Goal: Check status

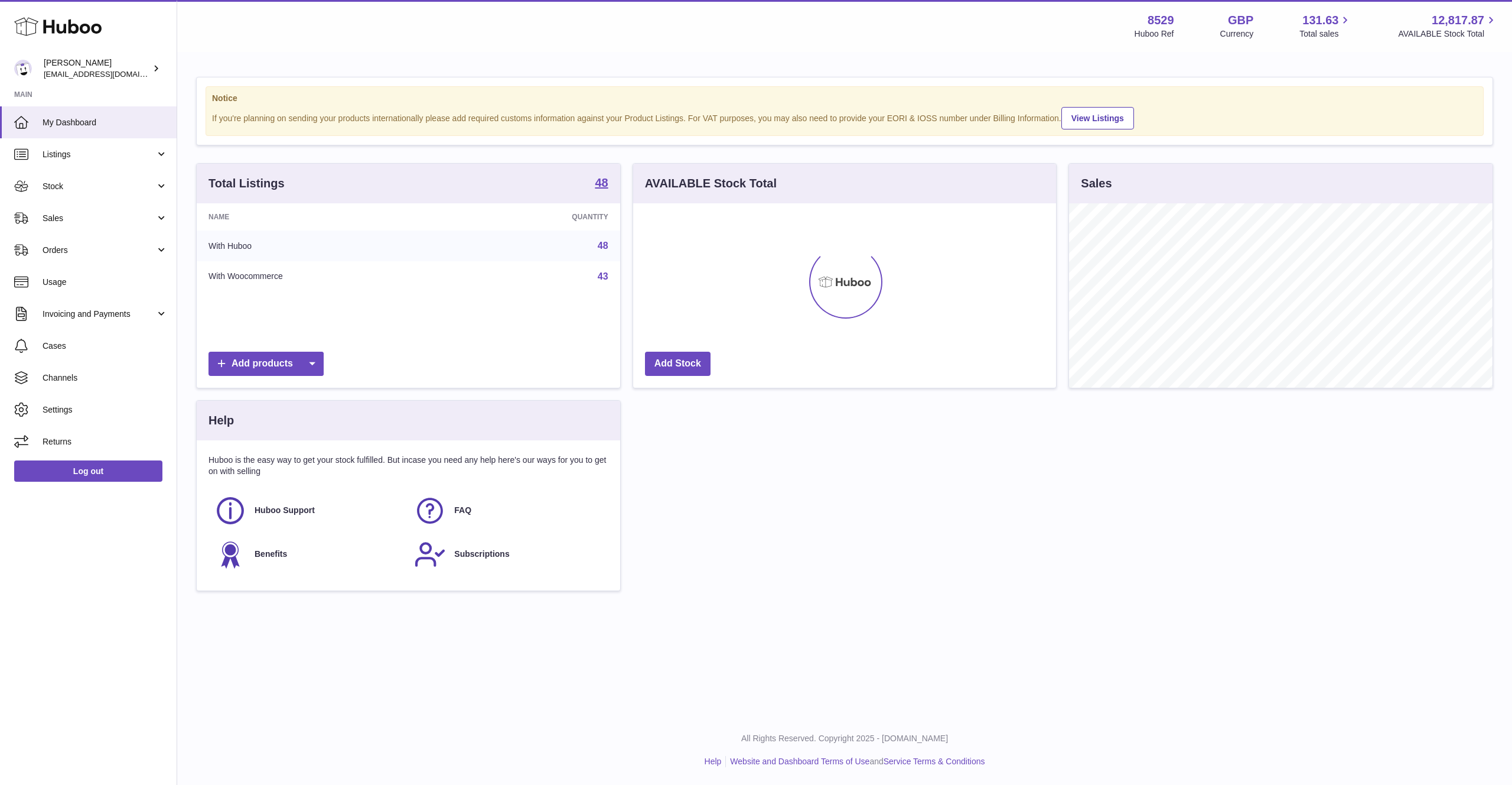
scroll to position [185, 424]
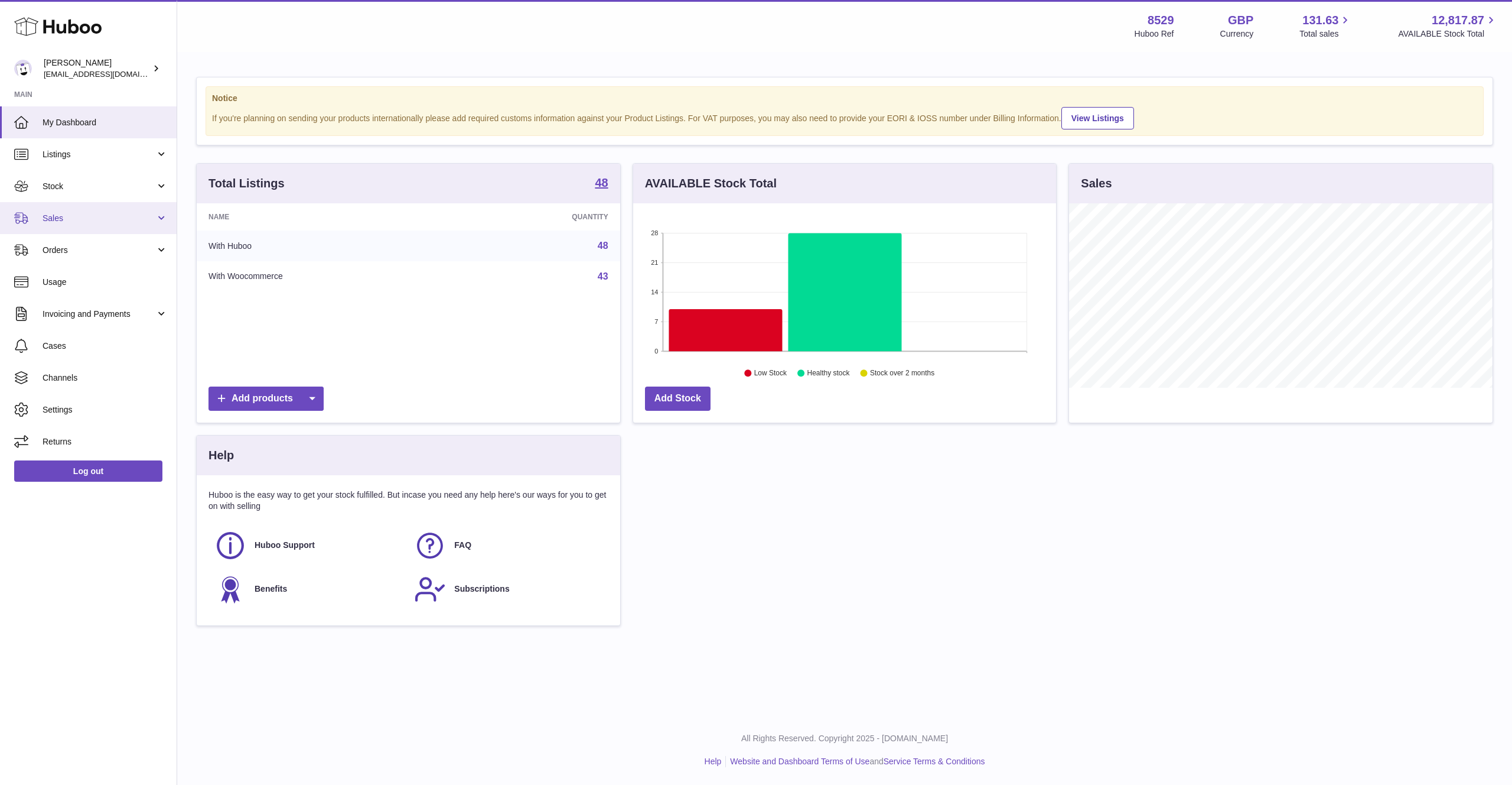
click at [121, 226] on link "Sales" at bounding box center [88, 218] width 176 height 32
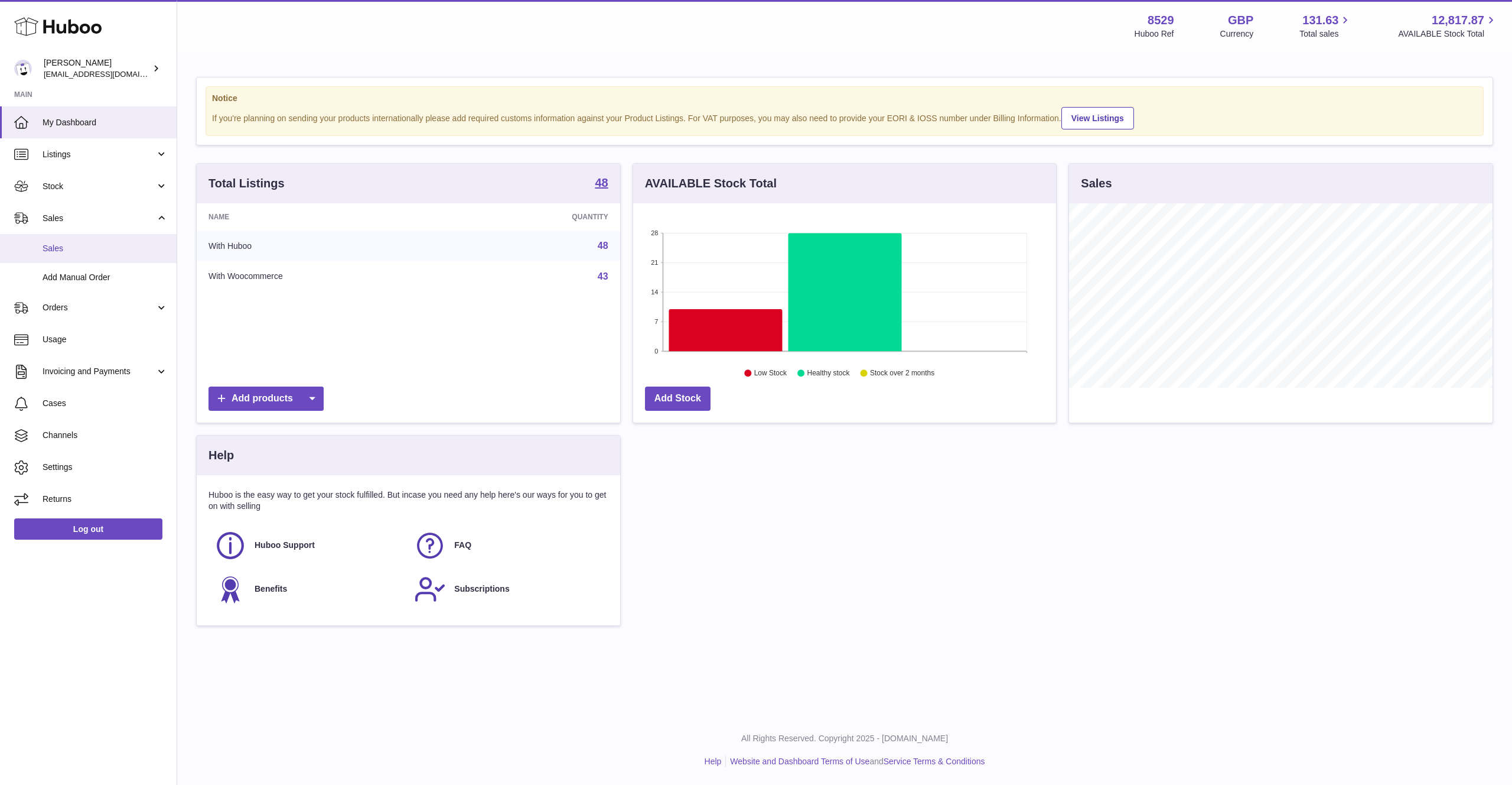
click at [118, 244] on span "Sales" at bounding box center [105, 248] width 125 height 11
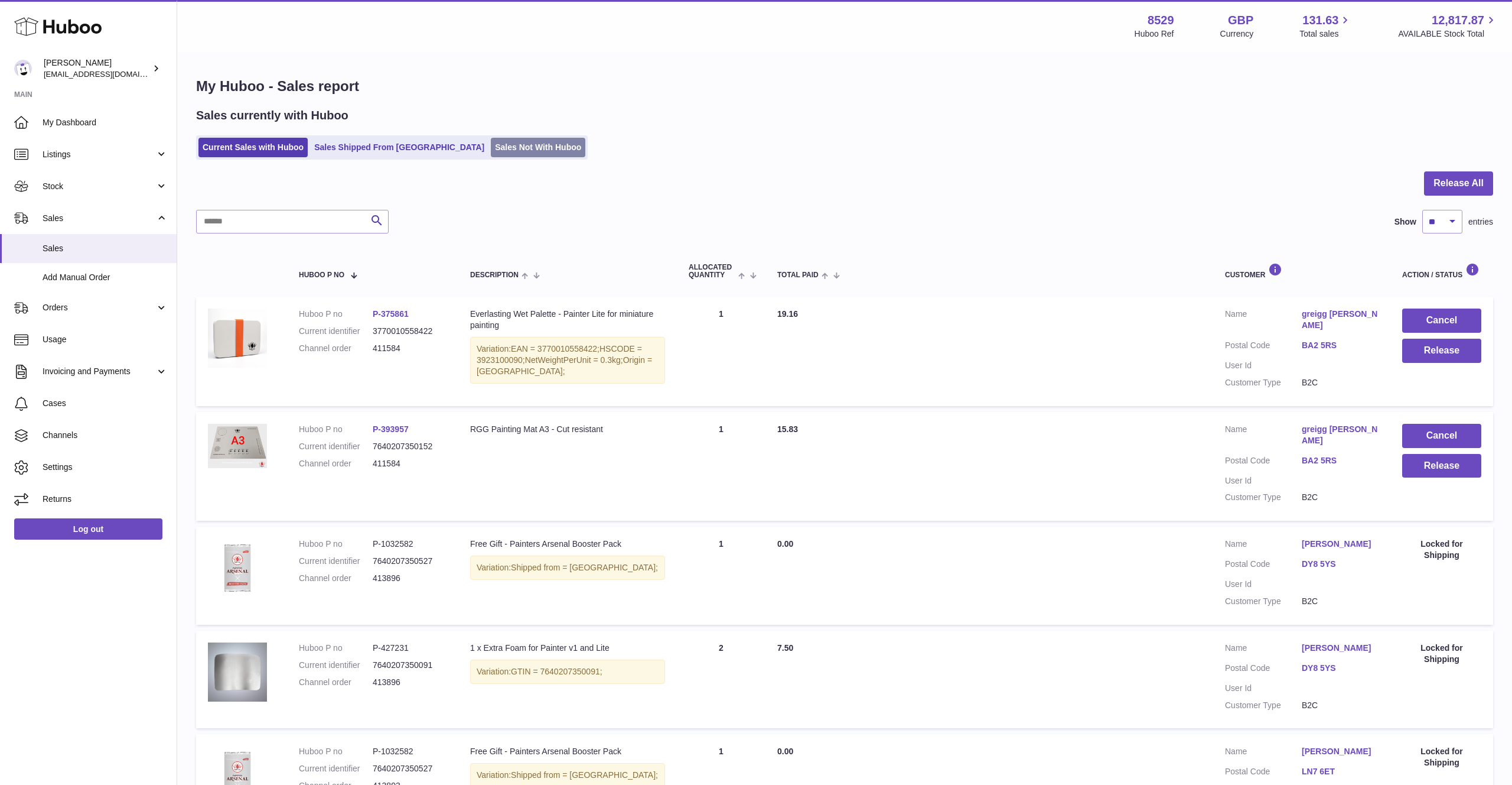
click at [491, 143] on link "Sales Not With Huboo" at bounding box center [537, 147] width 94 height 19
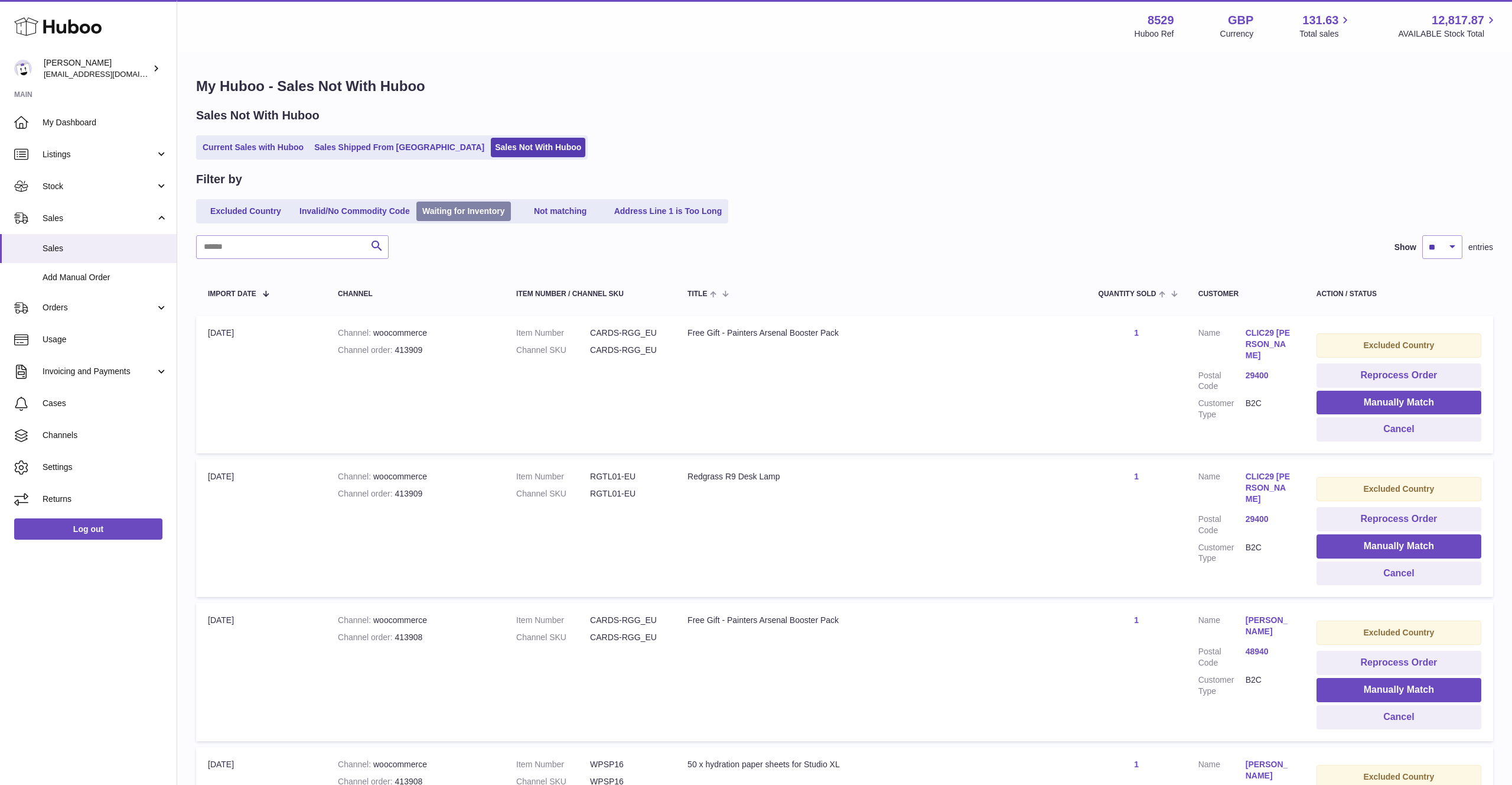
click at [443, 210] on link "Waiting for Inventory" at bounding box center [463, 211] width 94 height 19
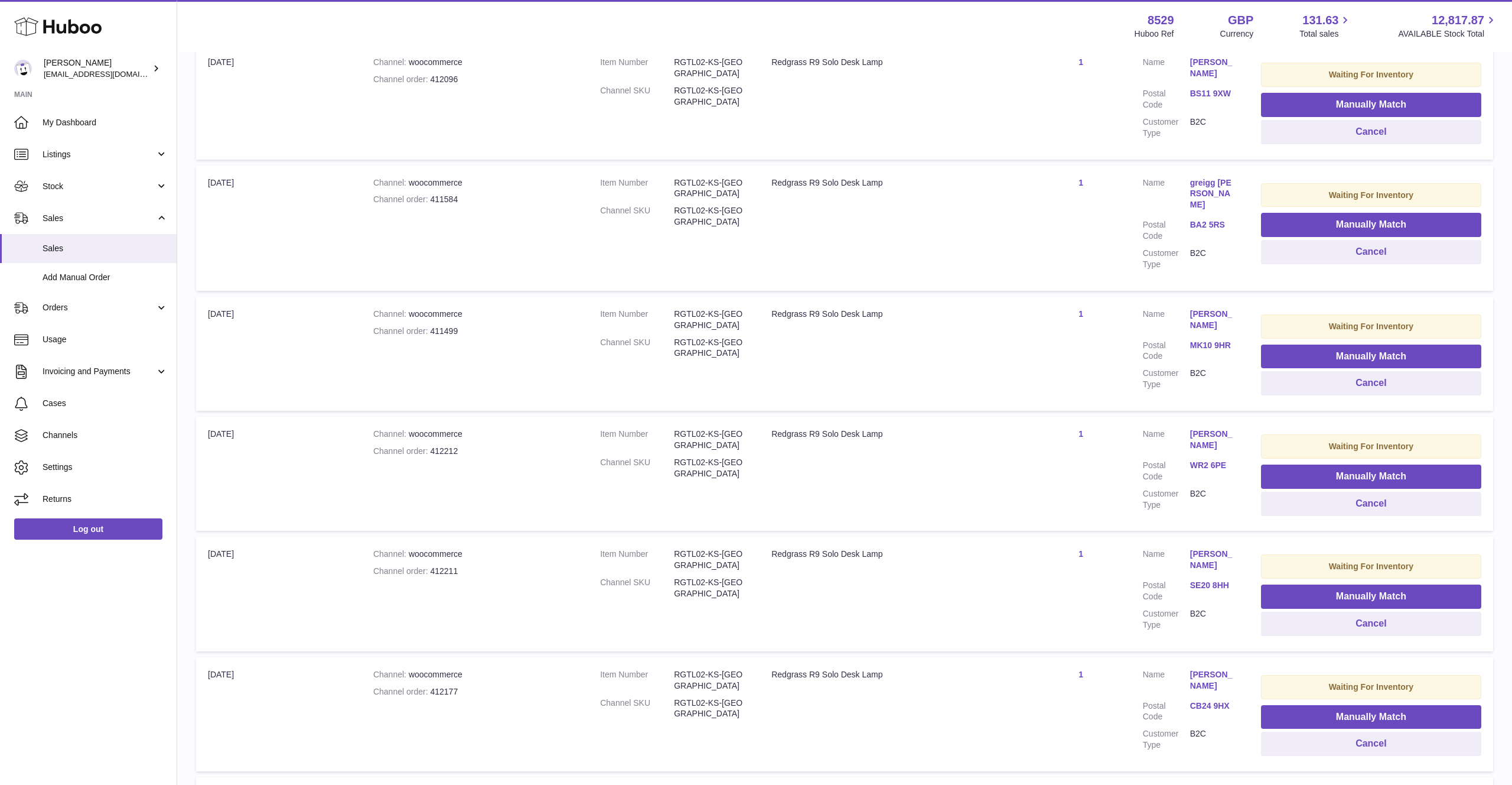
scroll to position [856, 0]
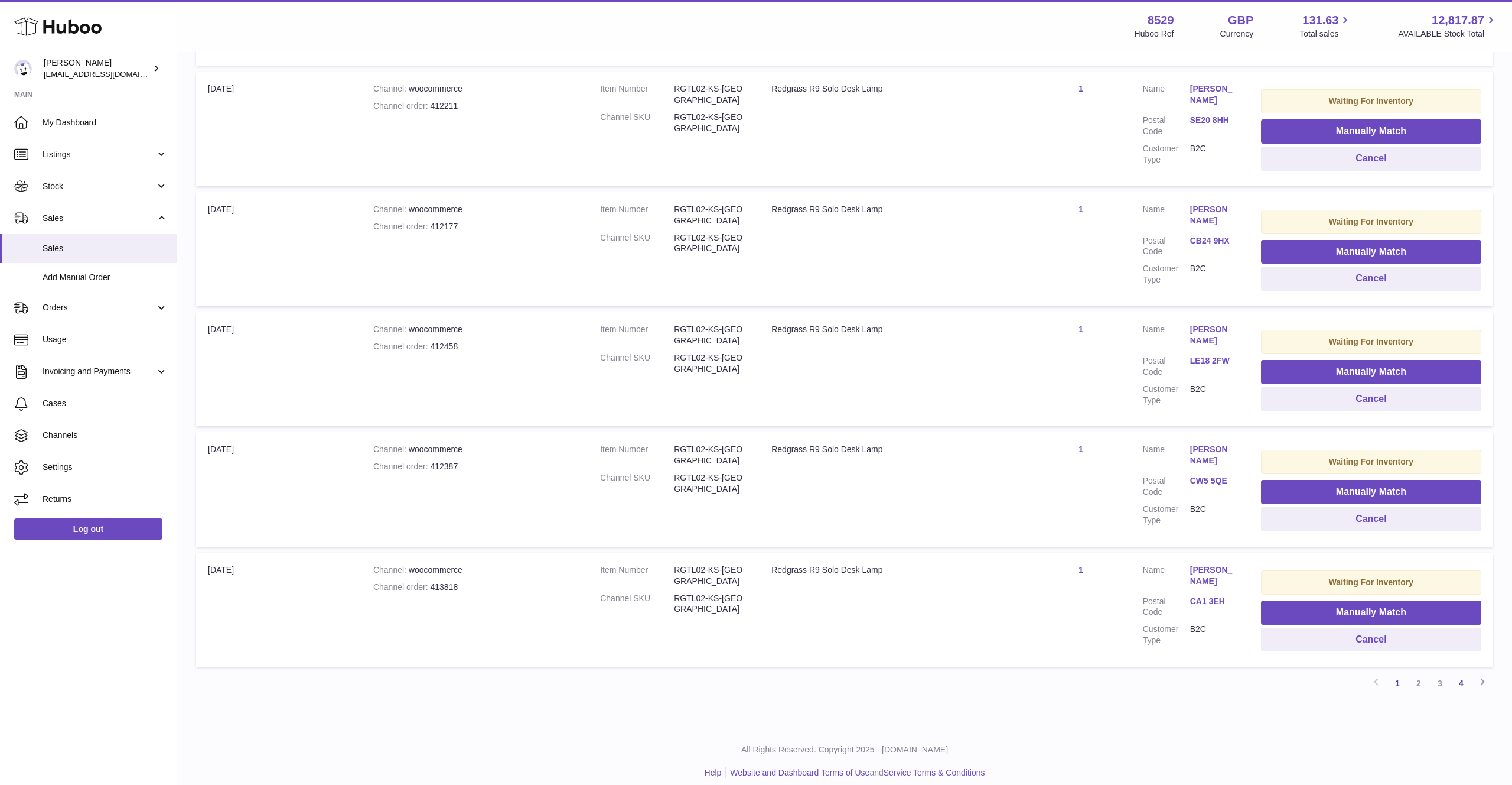
click at [1465, 672] on link "4" at bounding box center [1460, 683] width 21 height 21
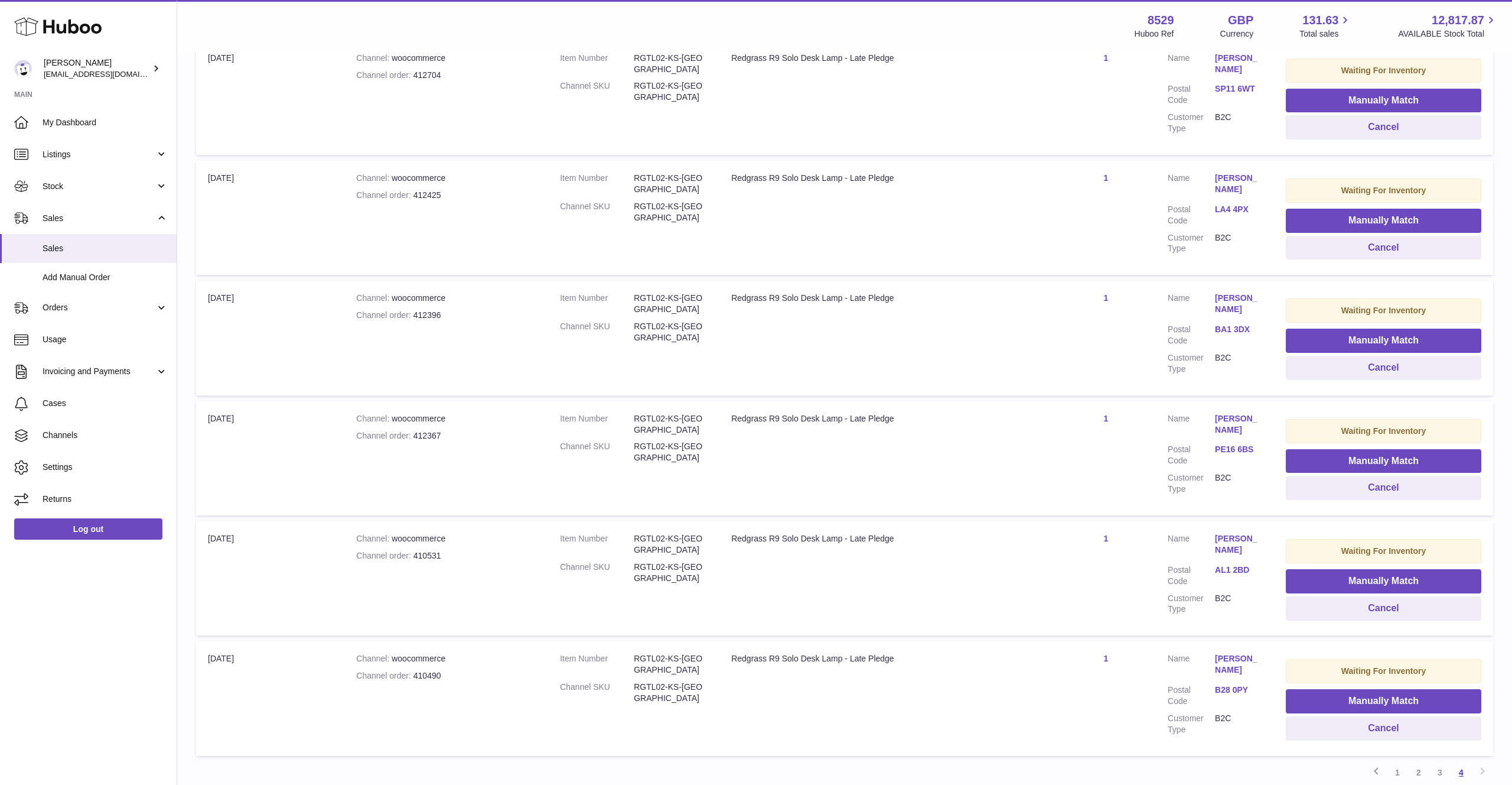
scroll to position [736, 0]
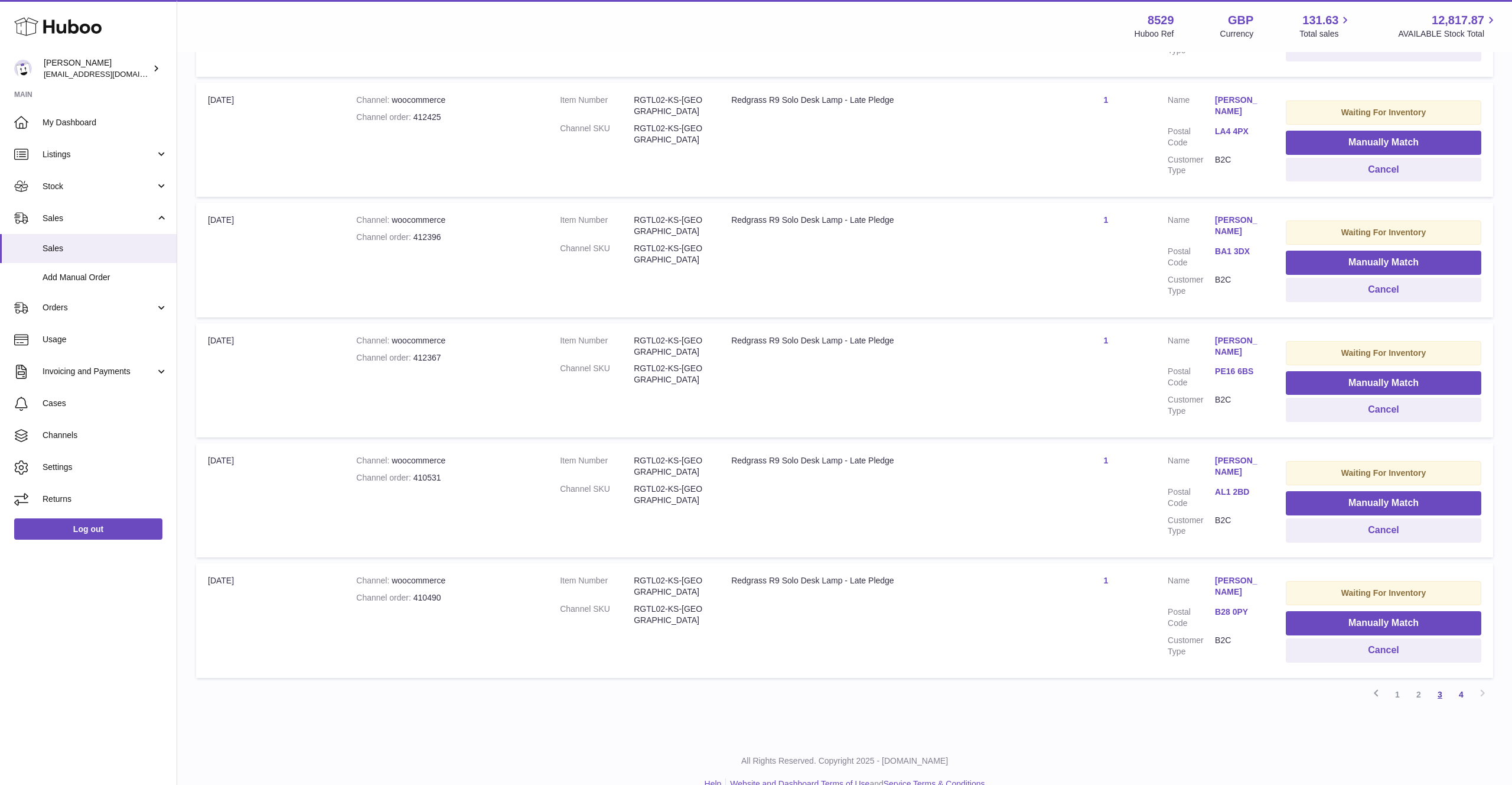
click at [1448, 683] on link "3" at bounding box center [1440, 694] width 21 height 21
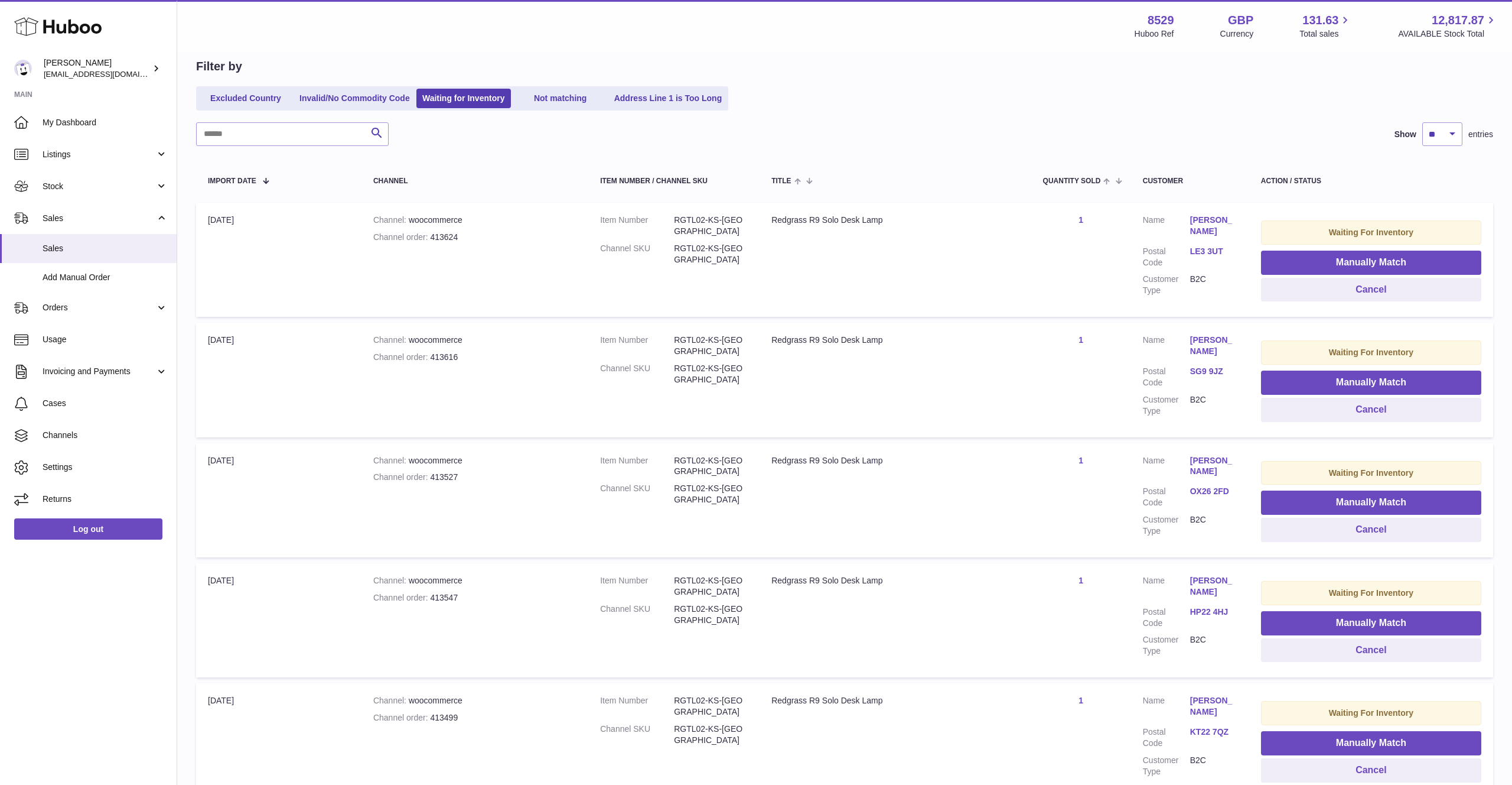
scroll to position [128, 0]
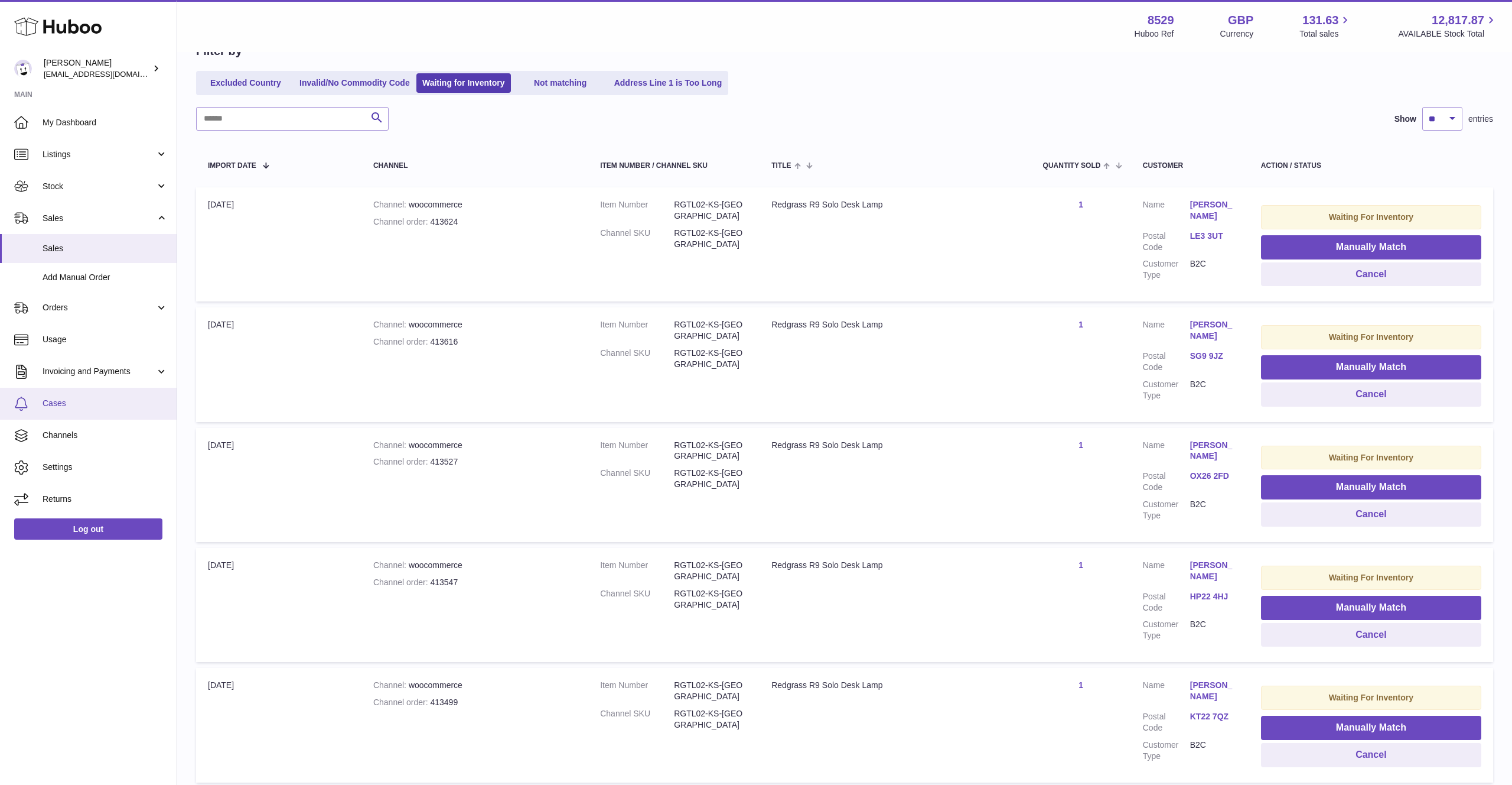
click at [86, 406] on span "Cases" at bounding box center [105, 403] width 125 height 11
